Goal: Navigation & Orientation: Find specific page/section

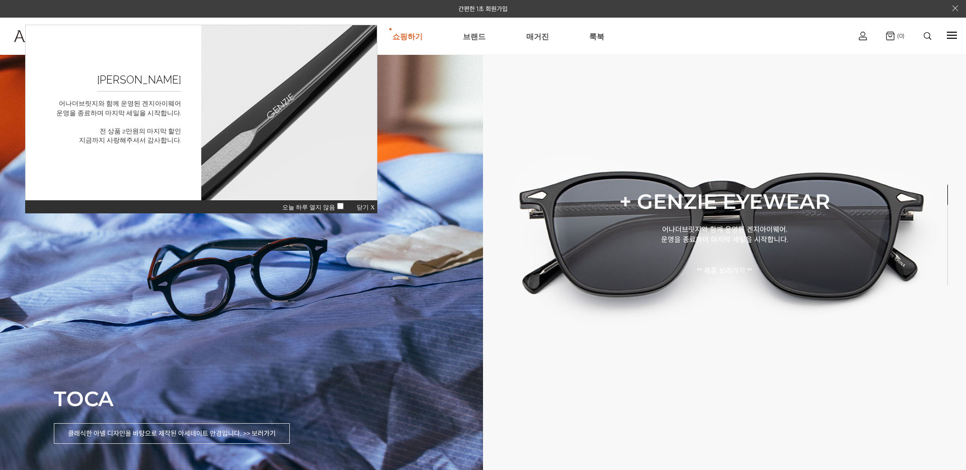
click at [365, 208] on span "닫기 X" at bounding box center [366, 207] width 18 height 7
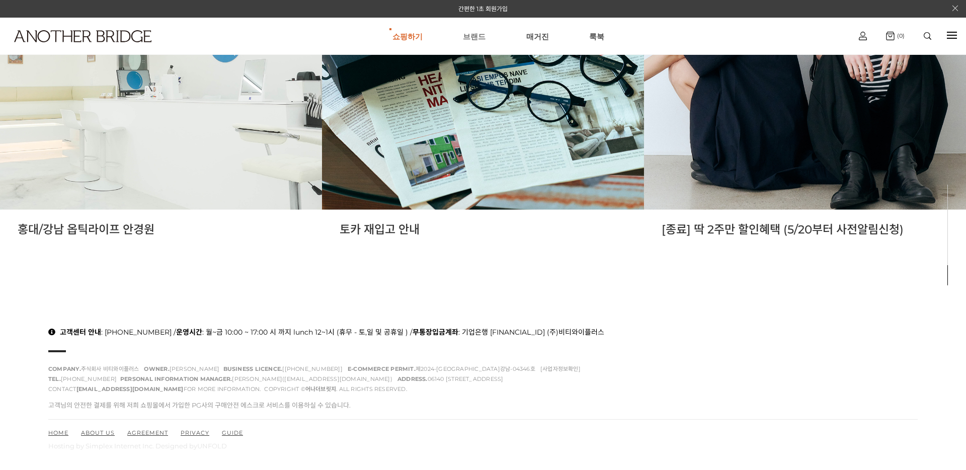
click at [472, 43] on link "브랜드" at bounding box center [474, 36] width 23 height 36
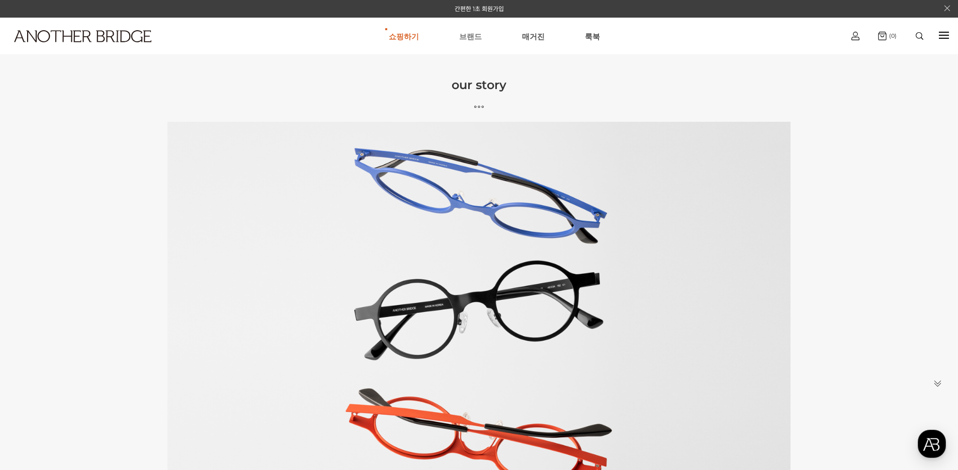
click at [470, 31] on link "브랜드" at bounding box center [470, 36] width 23 height 36
click at [532, 30] on link "매거진" at bounding box center [533, 36] width 23 height 36
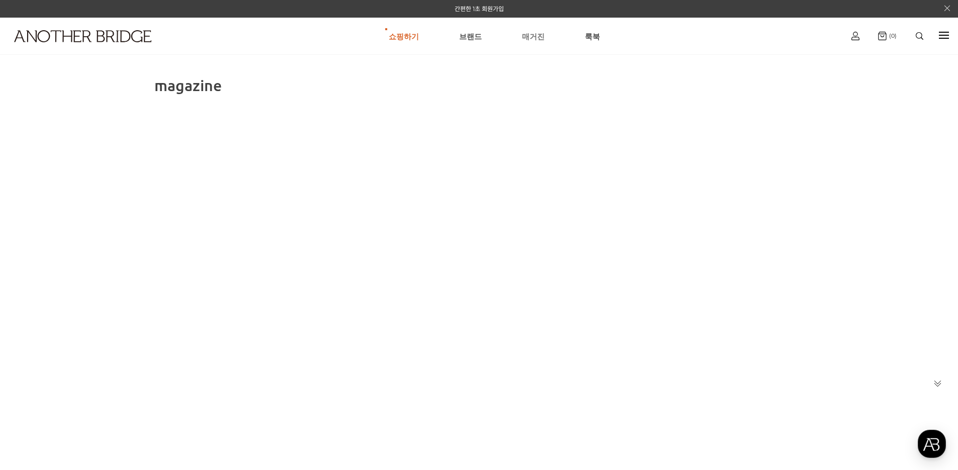
click at [531, 37] on link "매거진" at bounding box center [533, 36] width 23 height 36
click at [592, 32] on link "룩북" at bounding box center [592, 36] width 15 height 36
click at [541, 38] on ul "쇼핑하기 AnotherBridge Genzie BEST 브랜드 매거진 룩북" at bounding box center [494, 36] width 690 height 36
click at [465, 44] on link "브랜드" at bounding box center [470, 36] width 23 height 36
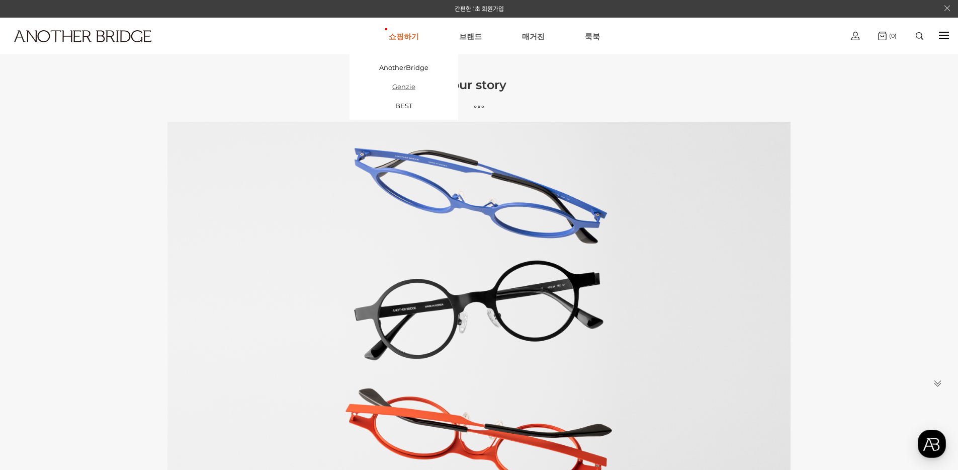
click at [404, 90] on link "Genzie" at bounding box center [404, 86] width 109 height 19
